Goal: Share content

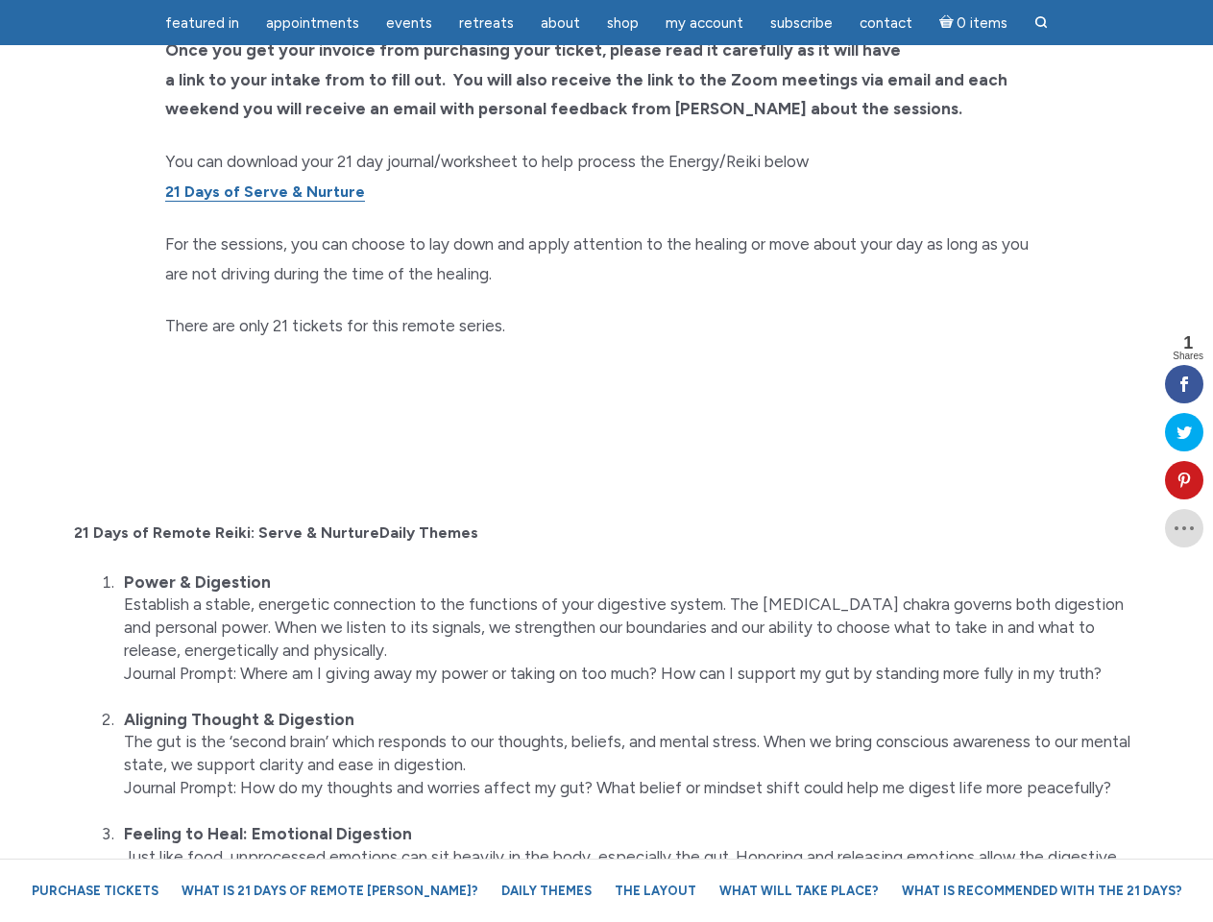
scroll to position [4619, 0]
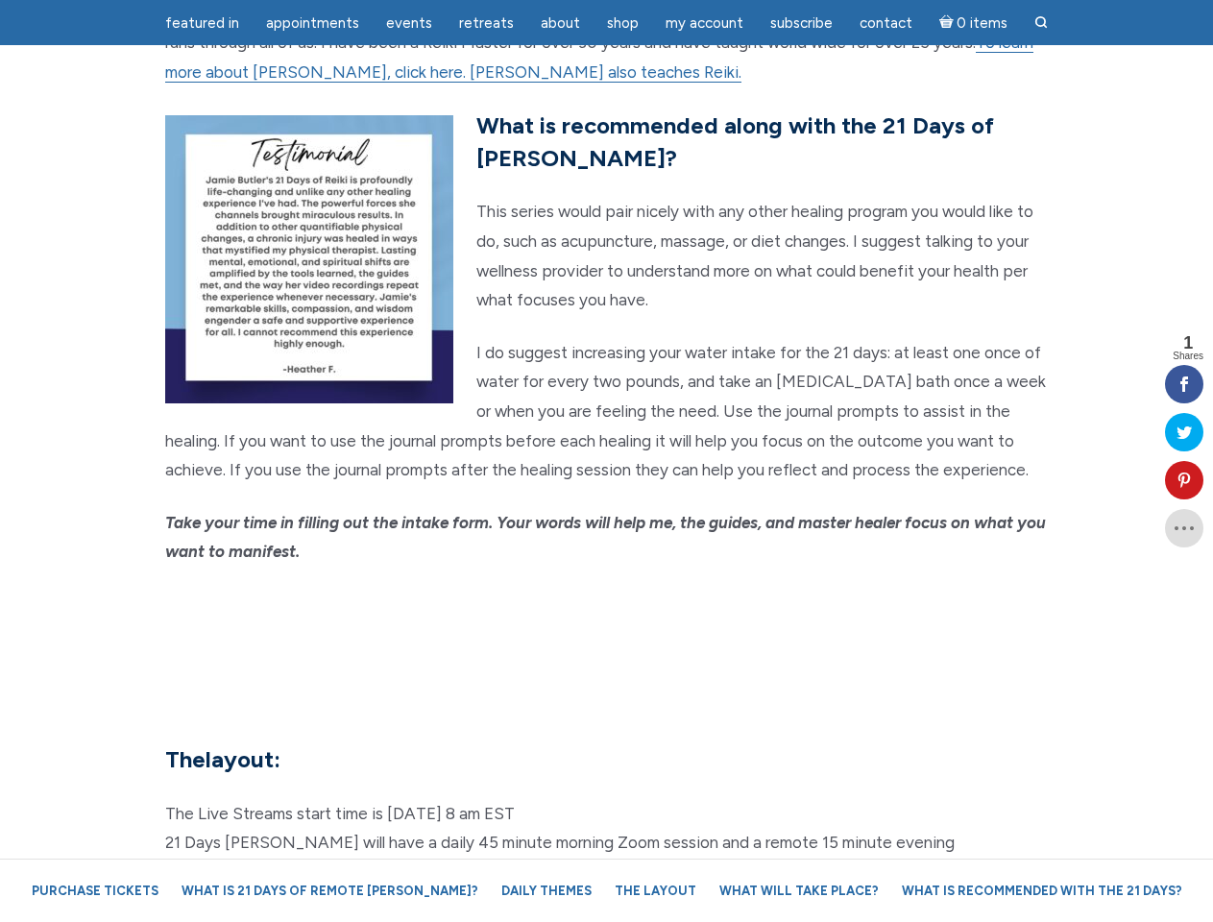
click at [606, 513] on em "Take your time in filling out the intake form. Your words will help me, the gui…" at bounding box center [605, 537] width 881 height 49
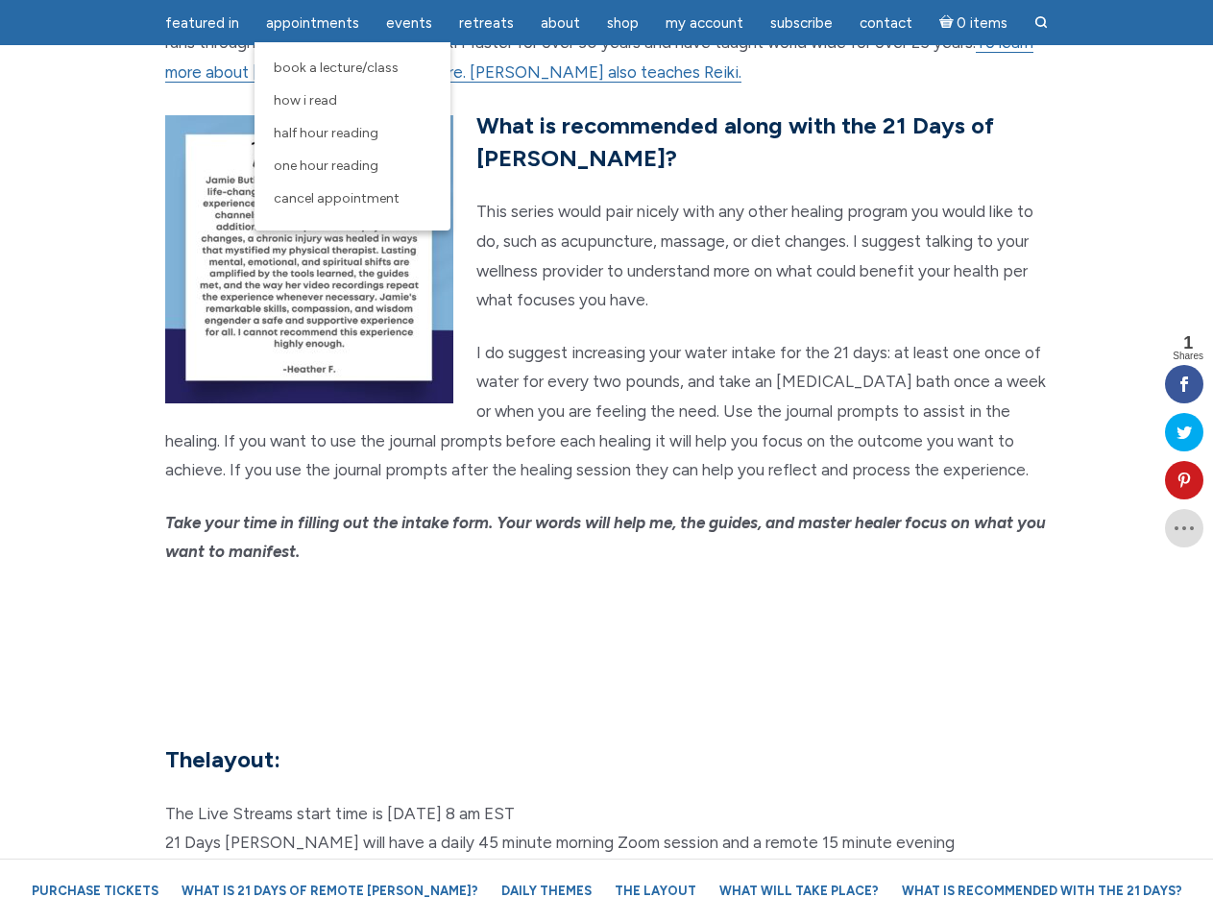
click at [312, 23] on span "Appointments" at bounding box center [312, 22] width 93 height 17
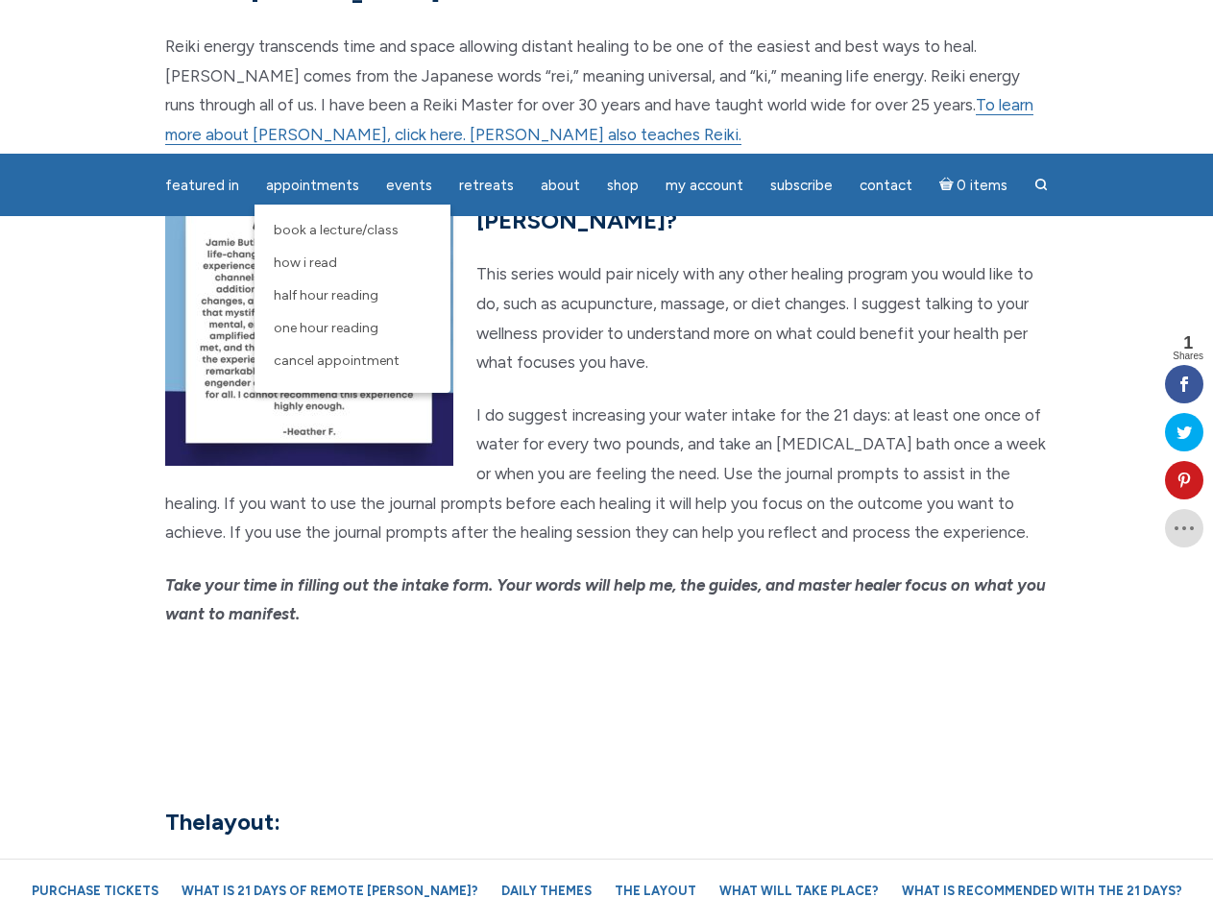
click at [409, 177] on span "Events" at bounding box center [409, 185] width 46 height 17
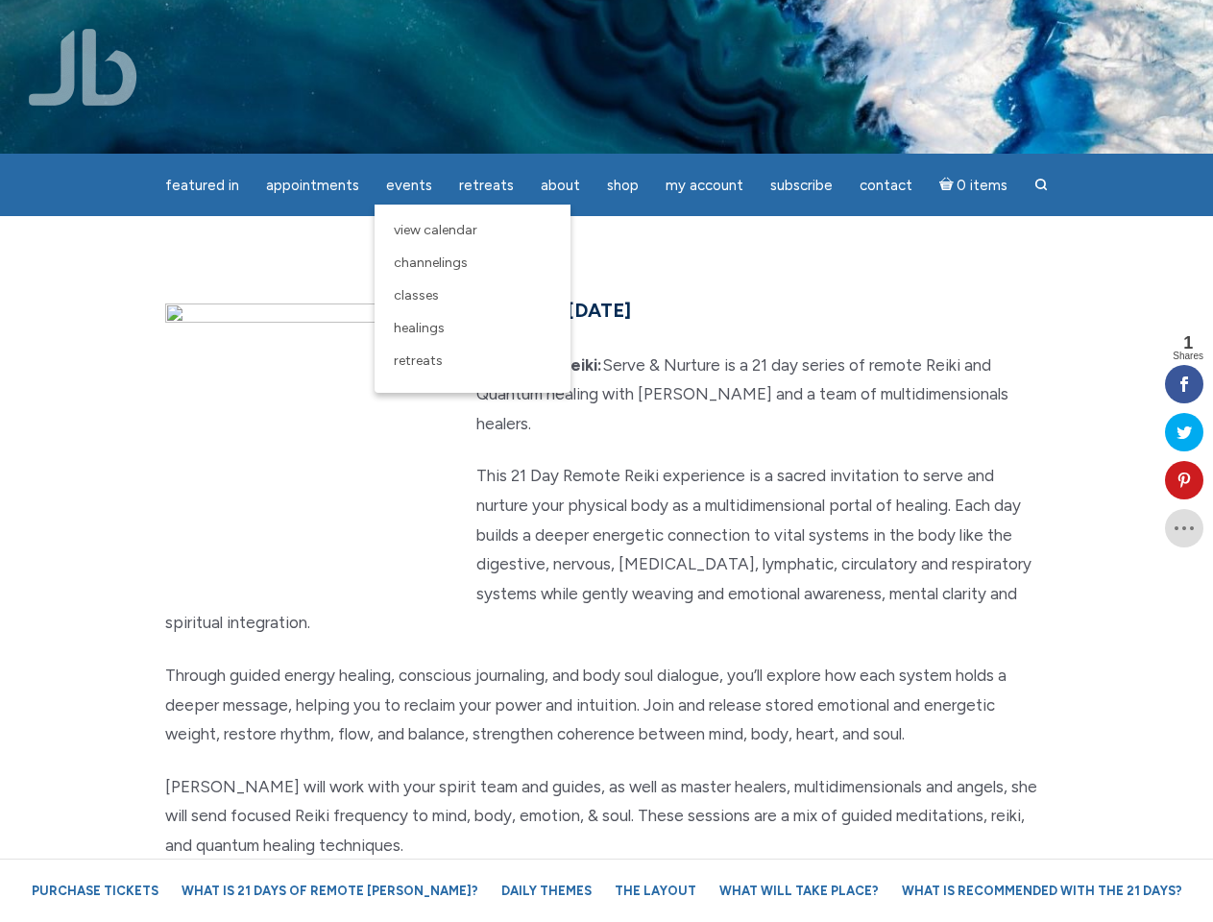
click at [560, 23] on div "featured in featured in Memes Appointments Book a Lecture/Class How I Read Half…" at bounding box center [606, 15] width 1213 height 30
click at [704, 23] on div "featured in featured in Memes Appointments Book a Lecture/Class How I Read Half…" at bounding box center [606, 15] width 1213 height 30
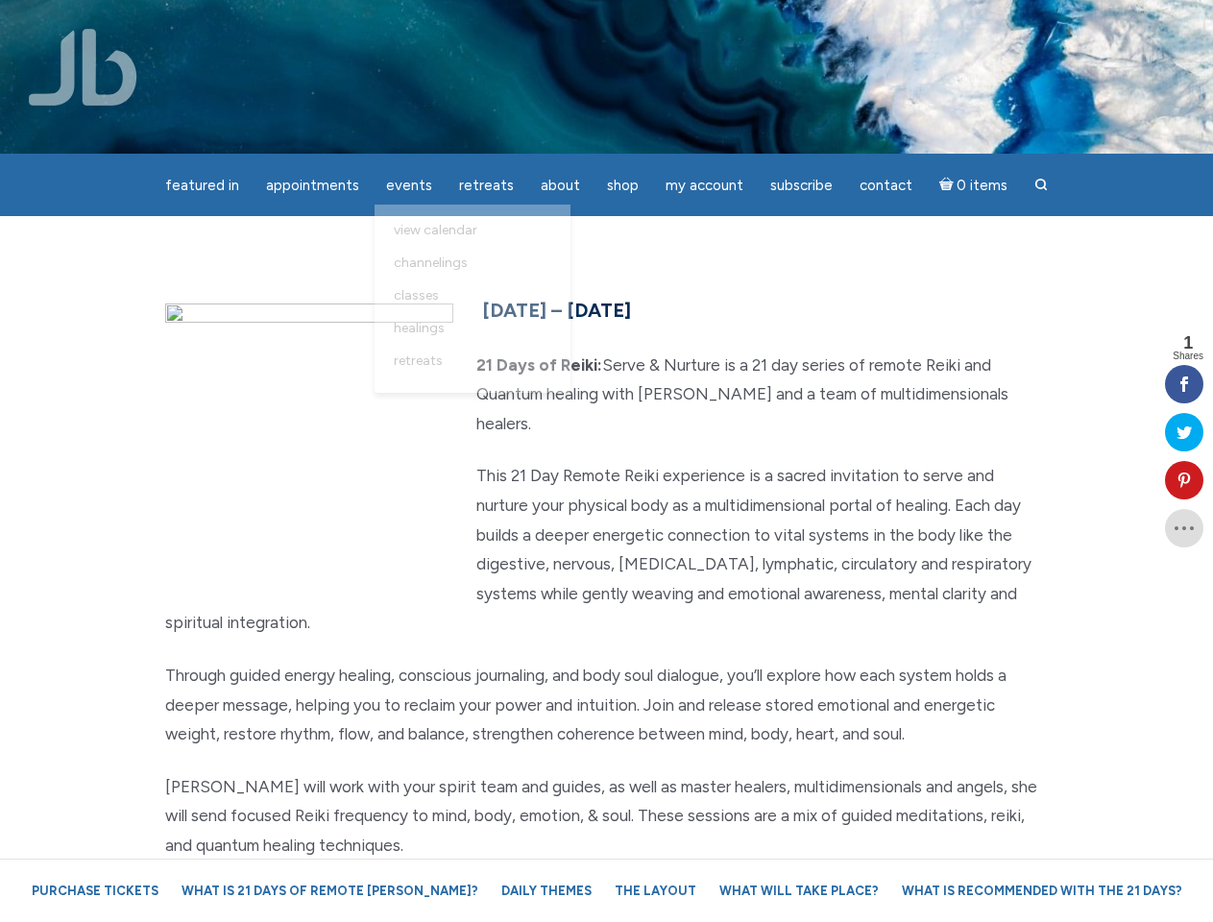
click at [1184, 480] on icon at bounding box center [1184, 479] width 38 height 15
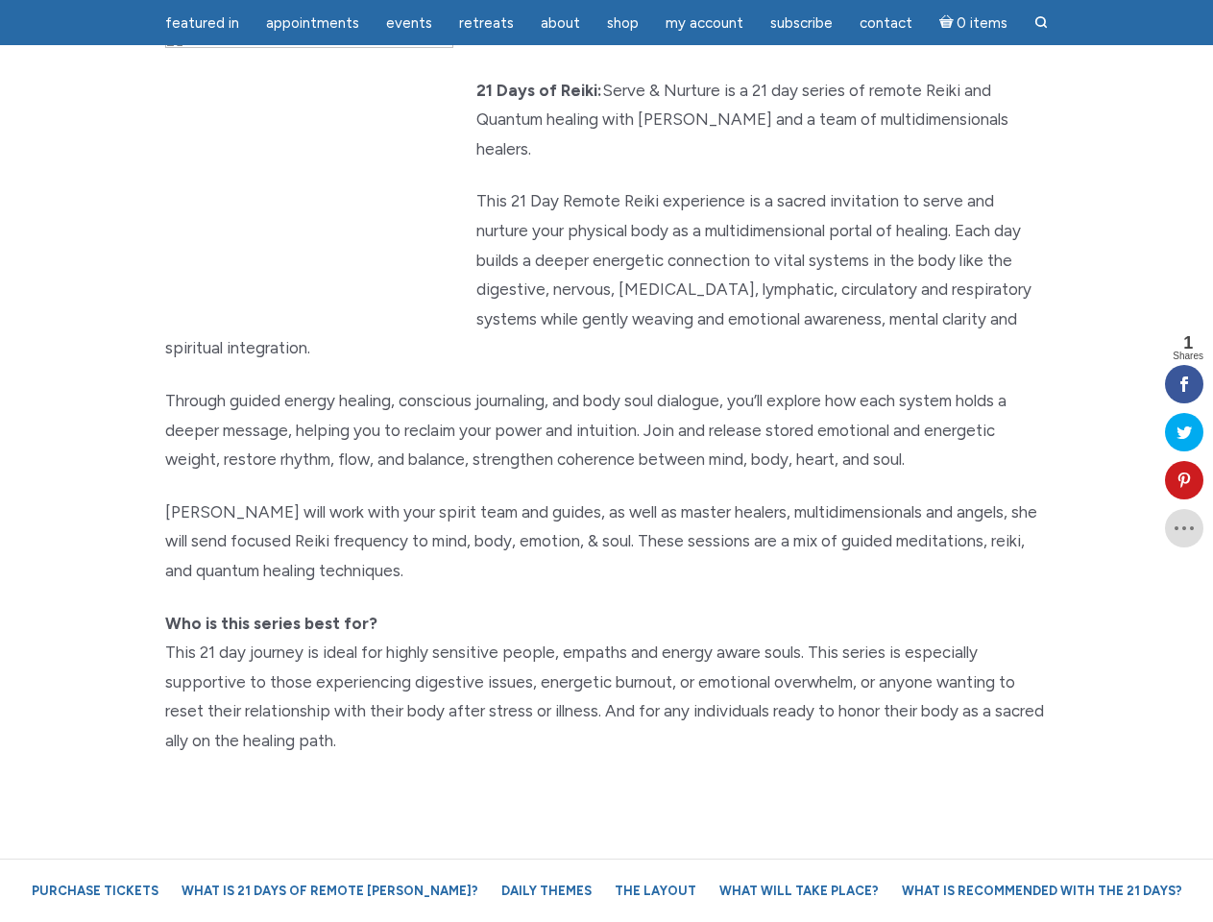
scroll to position [239, 0]
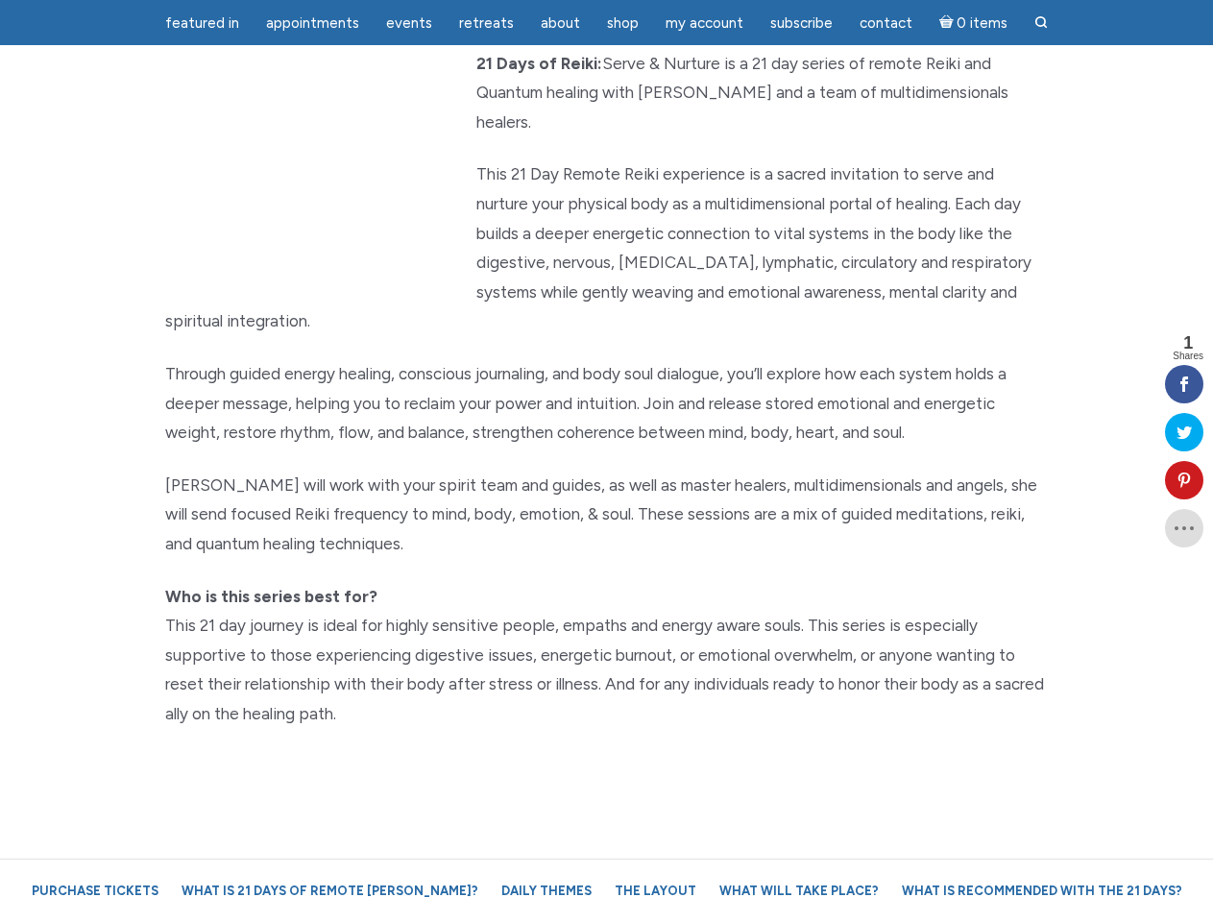
click at [606, 471] on p "[PERSON_NAME] will work with your spirit team and guides, as well as master hea…" at bounding box center [606, 515] width 883 height 88
click at [312, 23] on span "Appointments" at bounding box center [312, 22] width 93 height 17
click at [409, 23] on span "Events" at bounding box center [409, 22] width 46 height 17
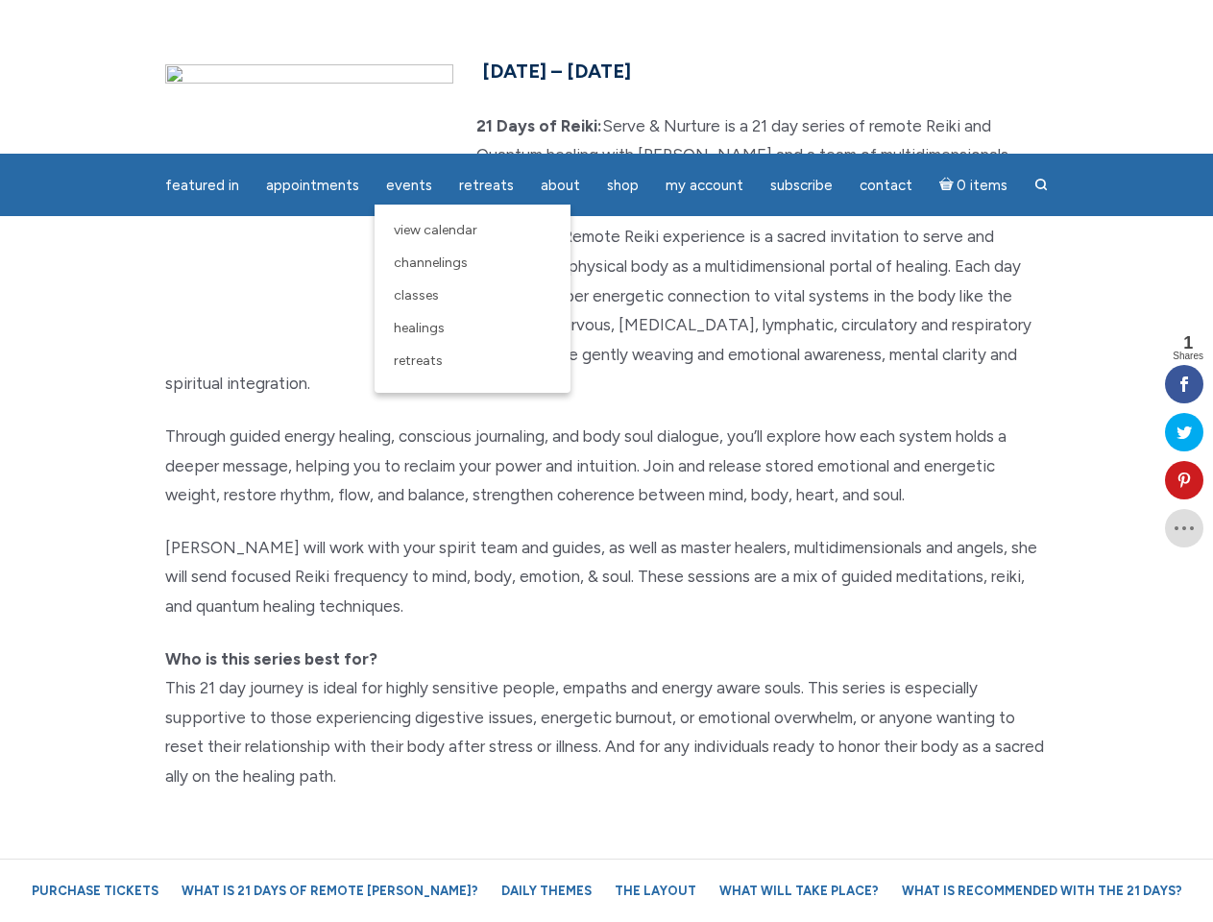
click at [560, 23] on div "featured in featured in Memes Appointments Book a Lecture/Class How I Read Half…" at bounding box center [606, 15] width 1213 height 30
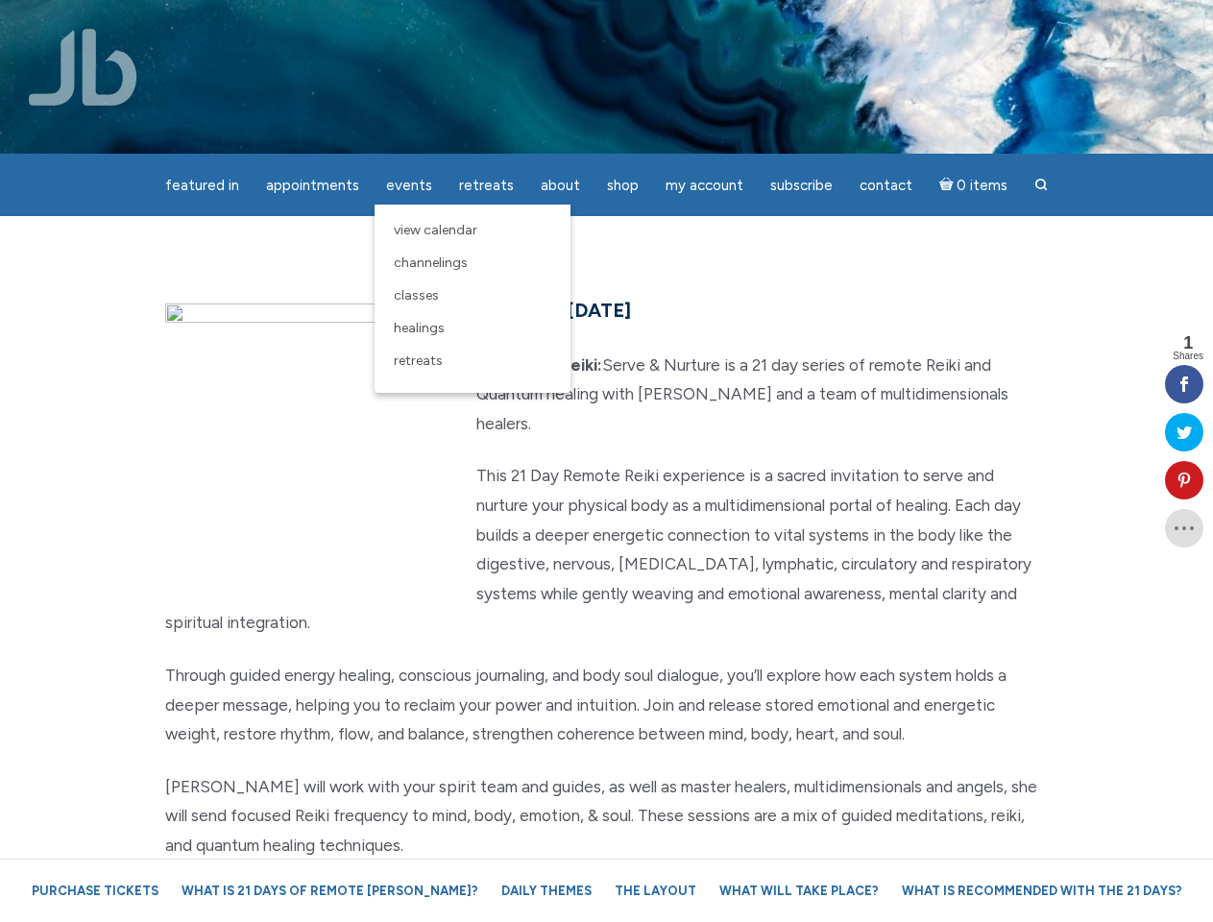
click at [704, 23] on div "featured in featured in Memes Appointments Book a Lecture/Class How I Read Half…" at bounding box center [606, 15] width 1213 height 30
click at [1184, 480] on icon at bounding box center [1184, 479] width 38 height 15
